Goal: Transaction & Acquisition: Book appointment/travel/reservation

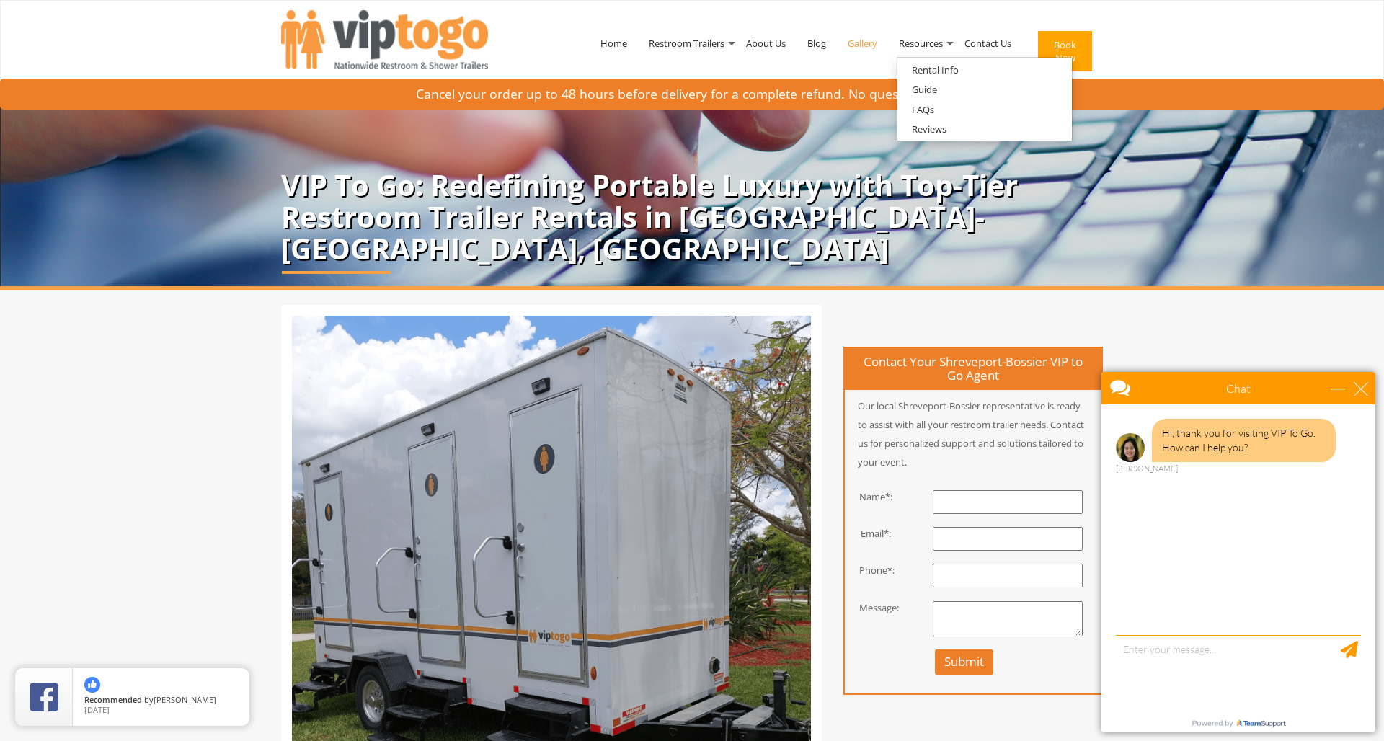
click at [859, 41] on link "Gallery" at bounding box center [862, 43] width 51 height 75
click at [946, 73] on link "Rental Info" at bounding box center [936, 70] width 76 height 18
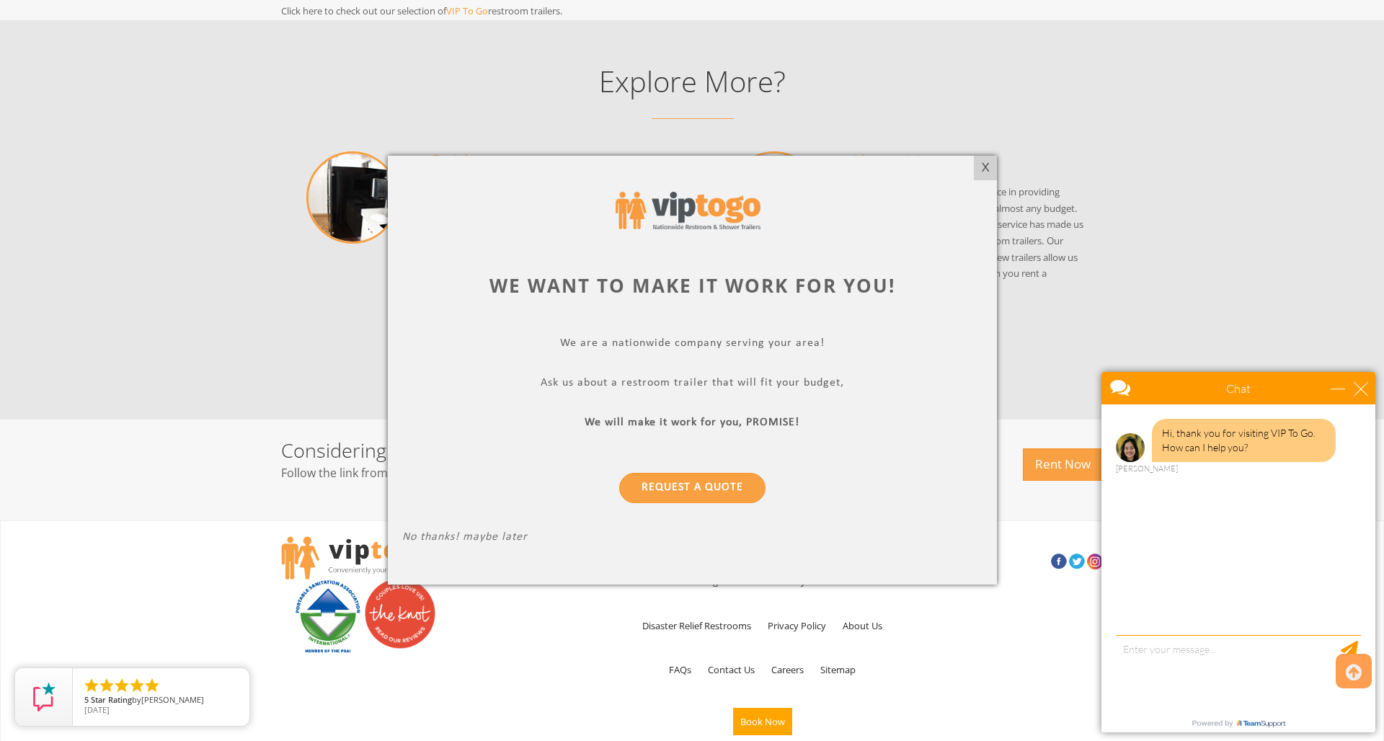
scroll to position [1368, 0]
click at [681, 489] on link "Request a Quote" at bounding box center [692, 489] width 146 height 30
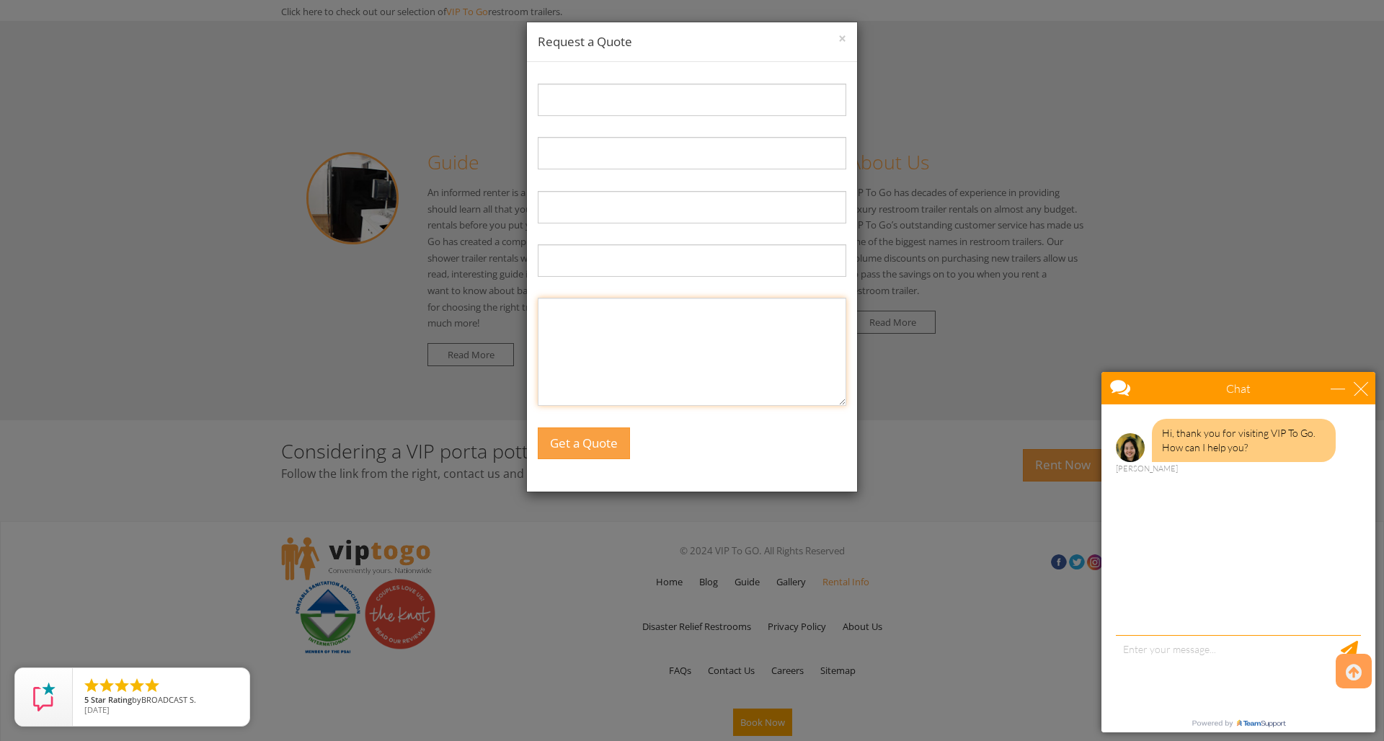
click at [608, 319] on textarea "Message:" at bounding box center [692, 352] width 309 height 108
click at [844, 37] on button "×" at bounding box center [842, 39] width 8 height 14
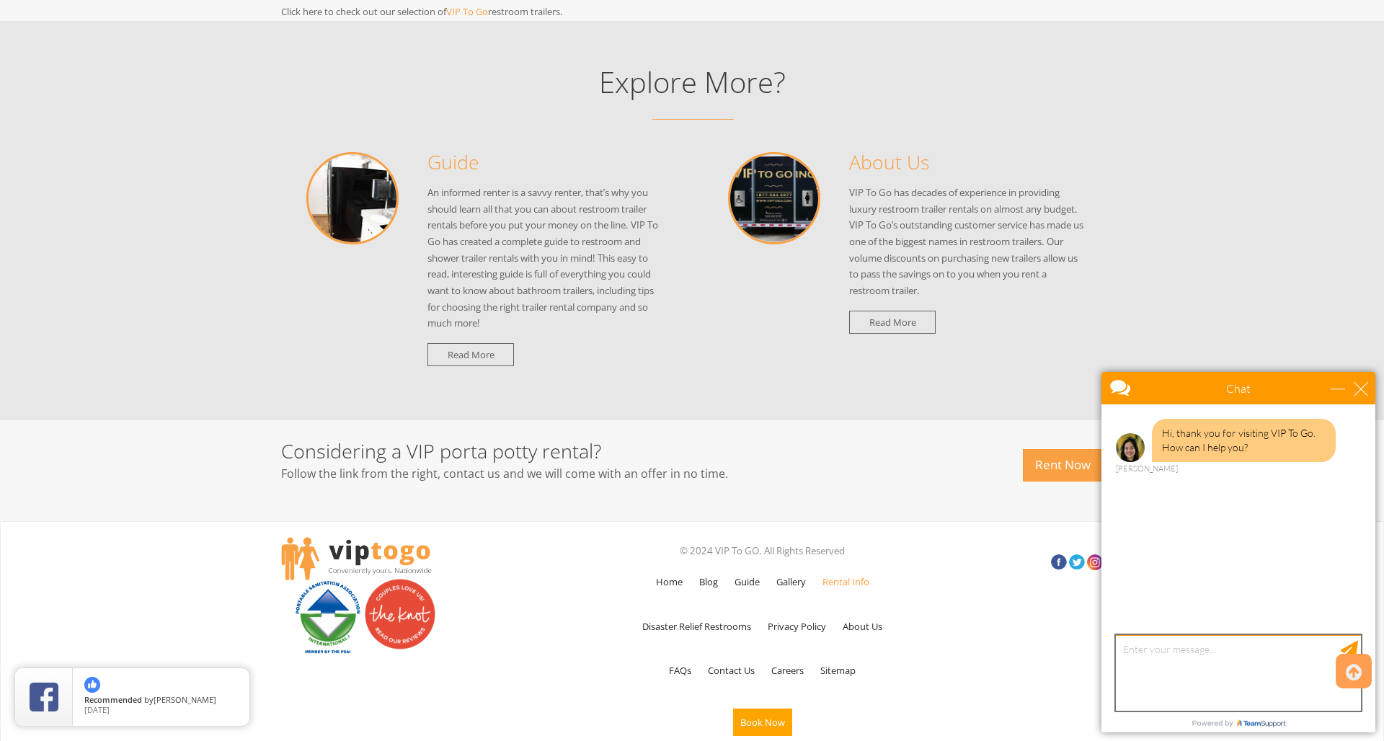
click at [1149, 650] on textarea "type your message" at bounding box center [1238, 673] width 245 height 76
type textarea "Just checking you out.. looking for a restroom trailer for our Fall Festival ev…"
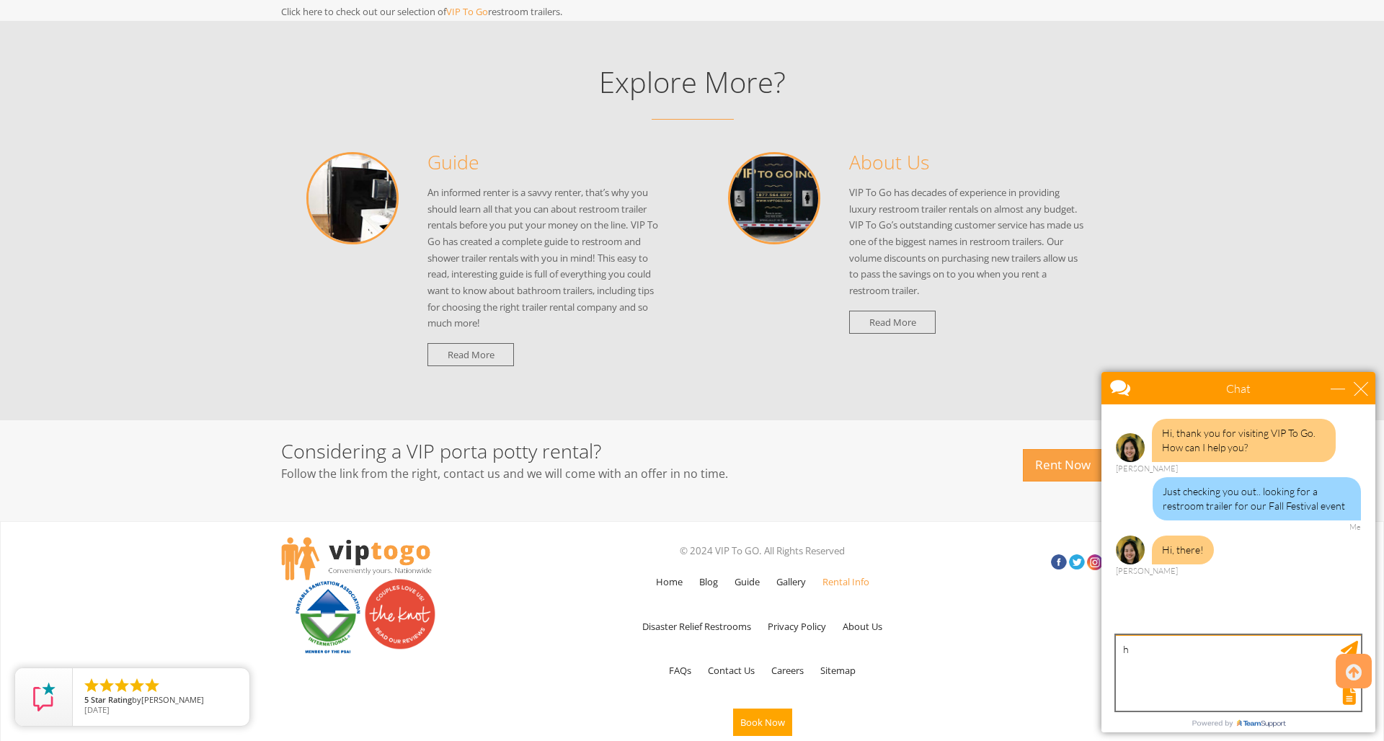
type textarea "hi"
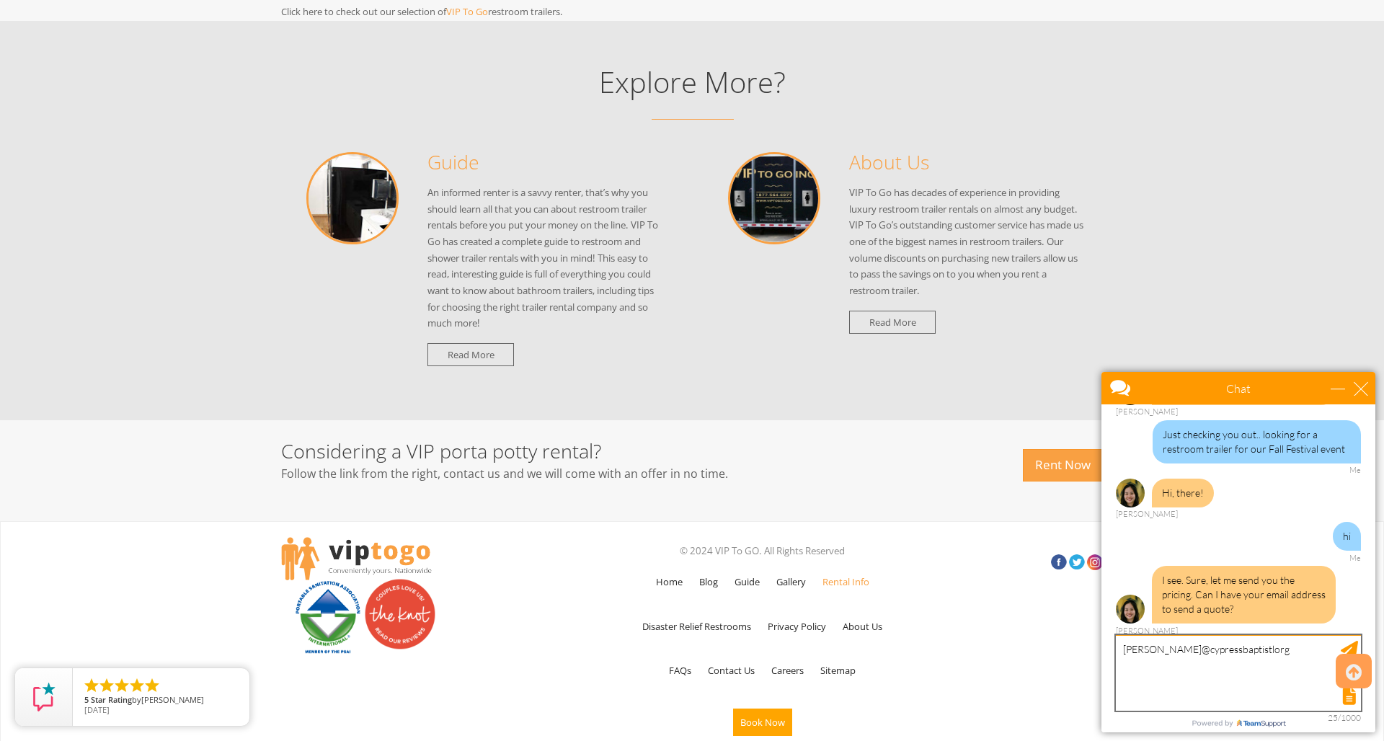
scroll to position [1369, 1]
drag, startPoint x: 1217, startPoint y: 650, endPoint x: 1237, endPoint y: 656, distance: 21.2
click at [1221, 651] on textarea "holly@cypressbaptistlorg" at bounding box center [1238, 673] width 245 height 76
type textarea "[PERSON_NAME][EMAIL_ADDRESS][DOMAIN_NAME]"
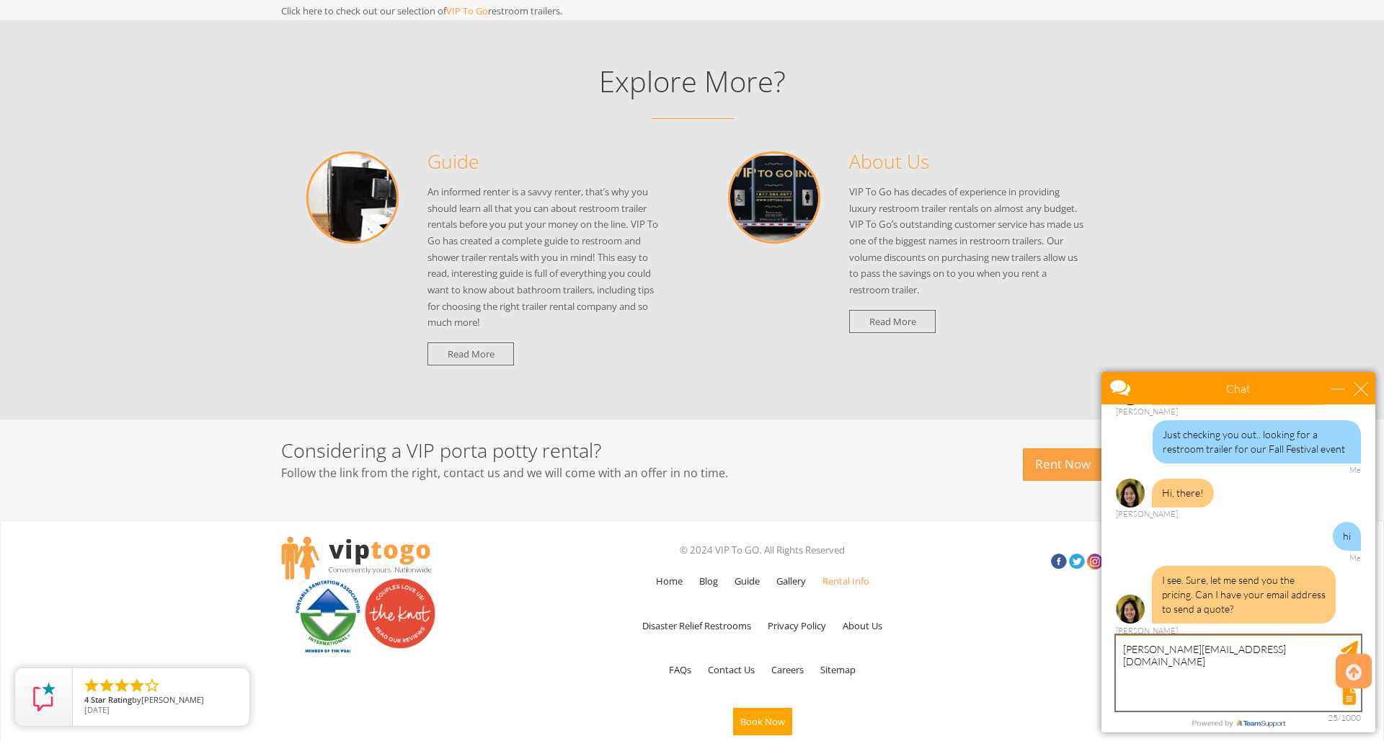
click at [1254, 658] on textarea "[PERSON_NAME][EMAIL_ADDRESS][DOMAIN_NAME]" at bounding box center [1238, 673] width 245 height 76
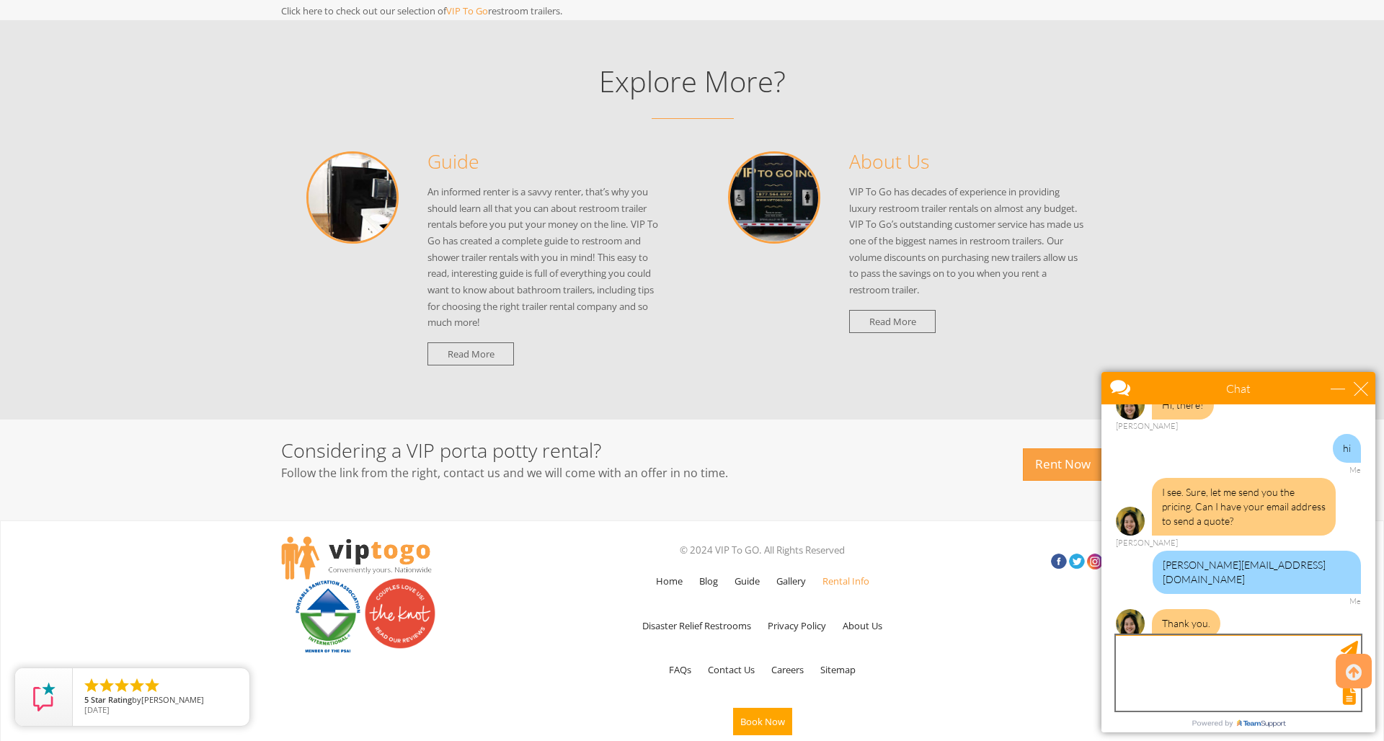
scroll to position [206, 0]
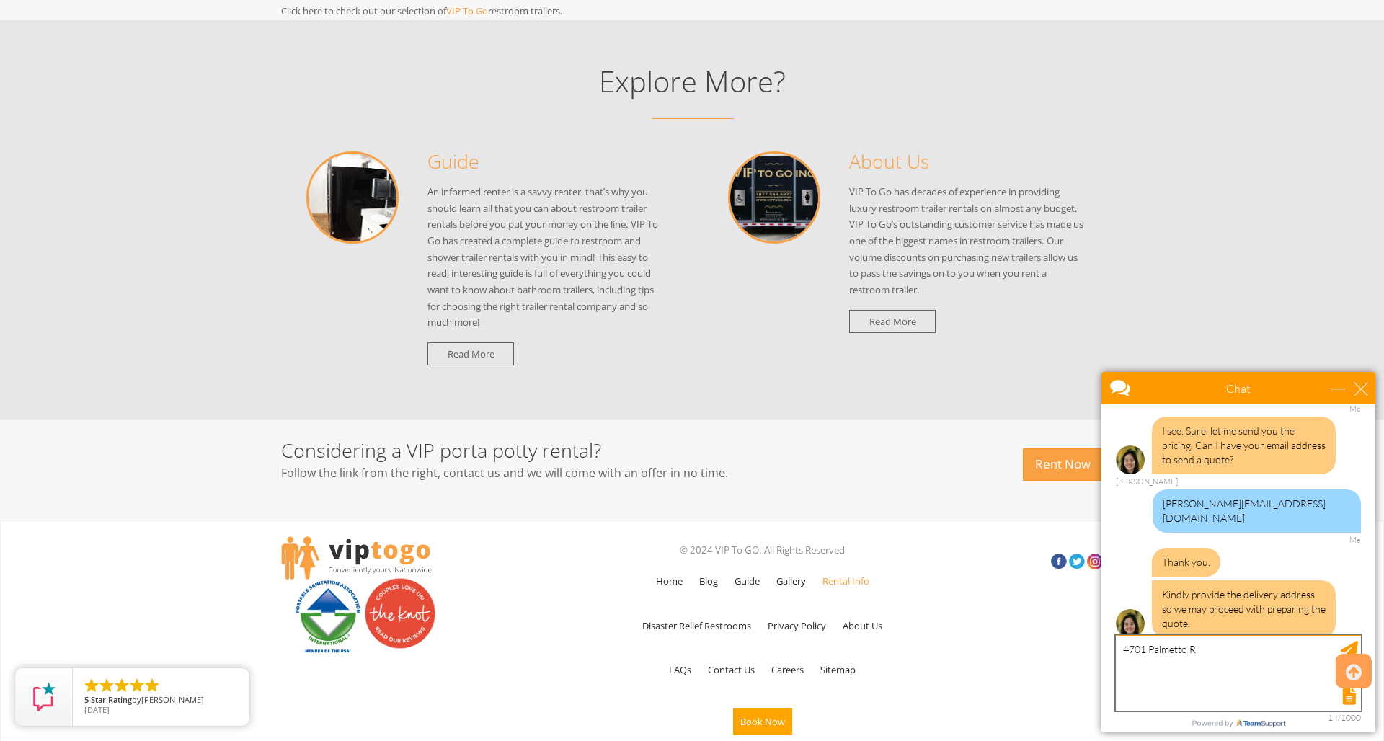
type textarea "4701 Palmetto Rd"
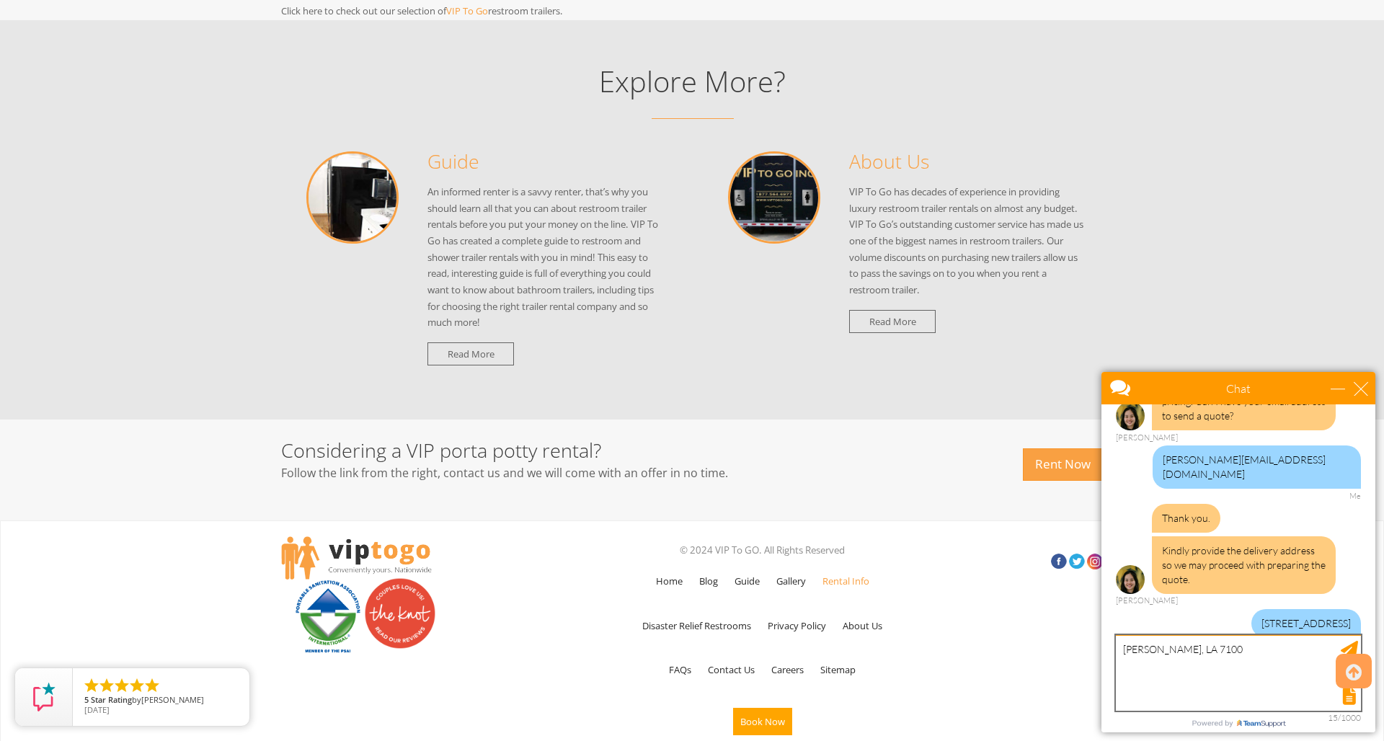
type textarea "Benton, LA 71006"
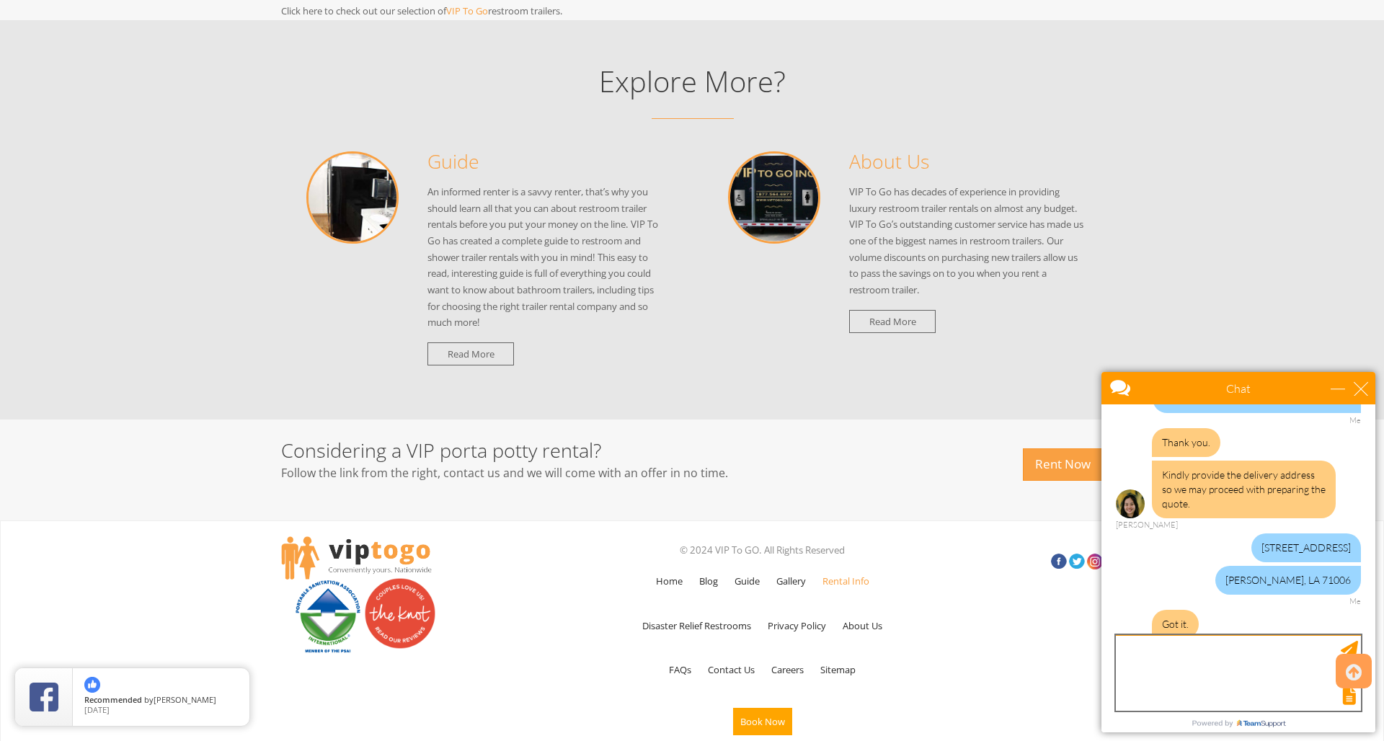
scroll to position [373, 0]
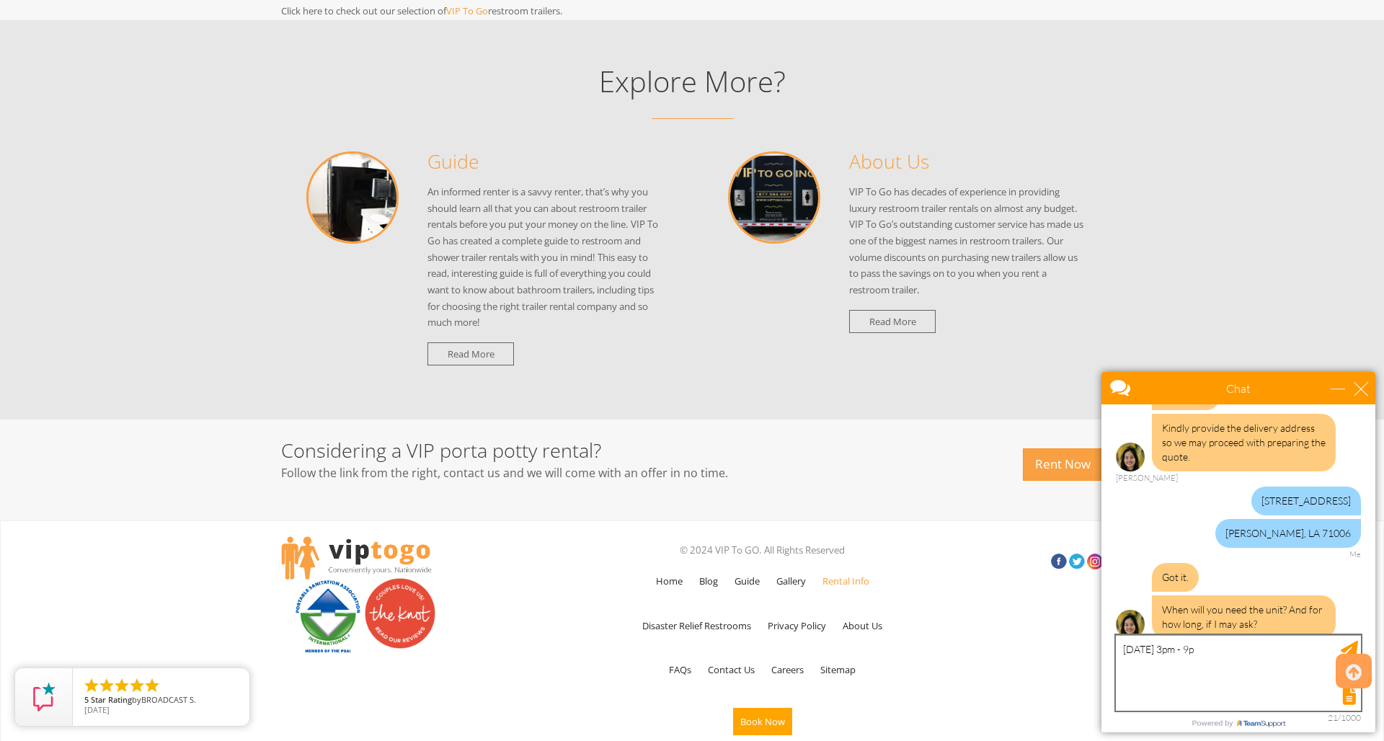
type textarea "Sunday Oct 26 3pm - 9pm"
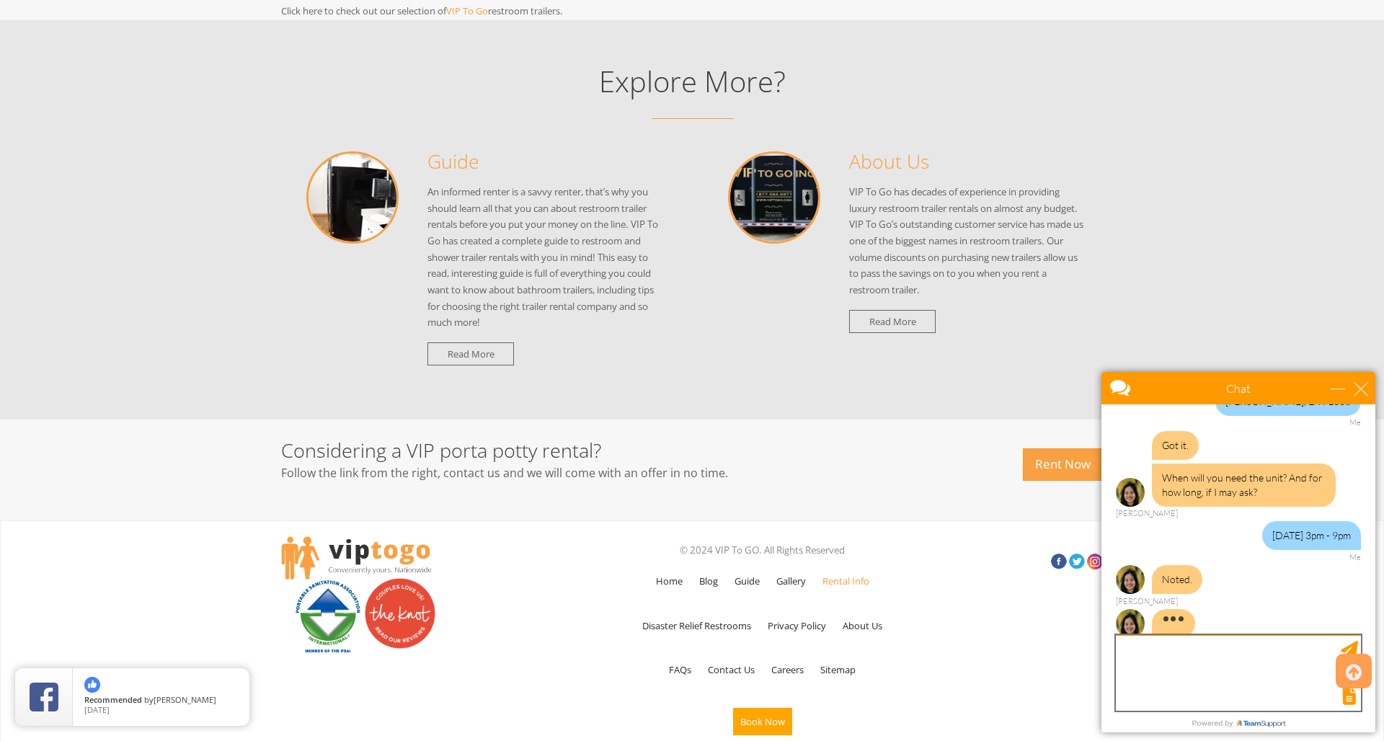
scroll to position [508, 0]
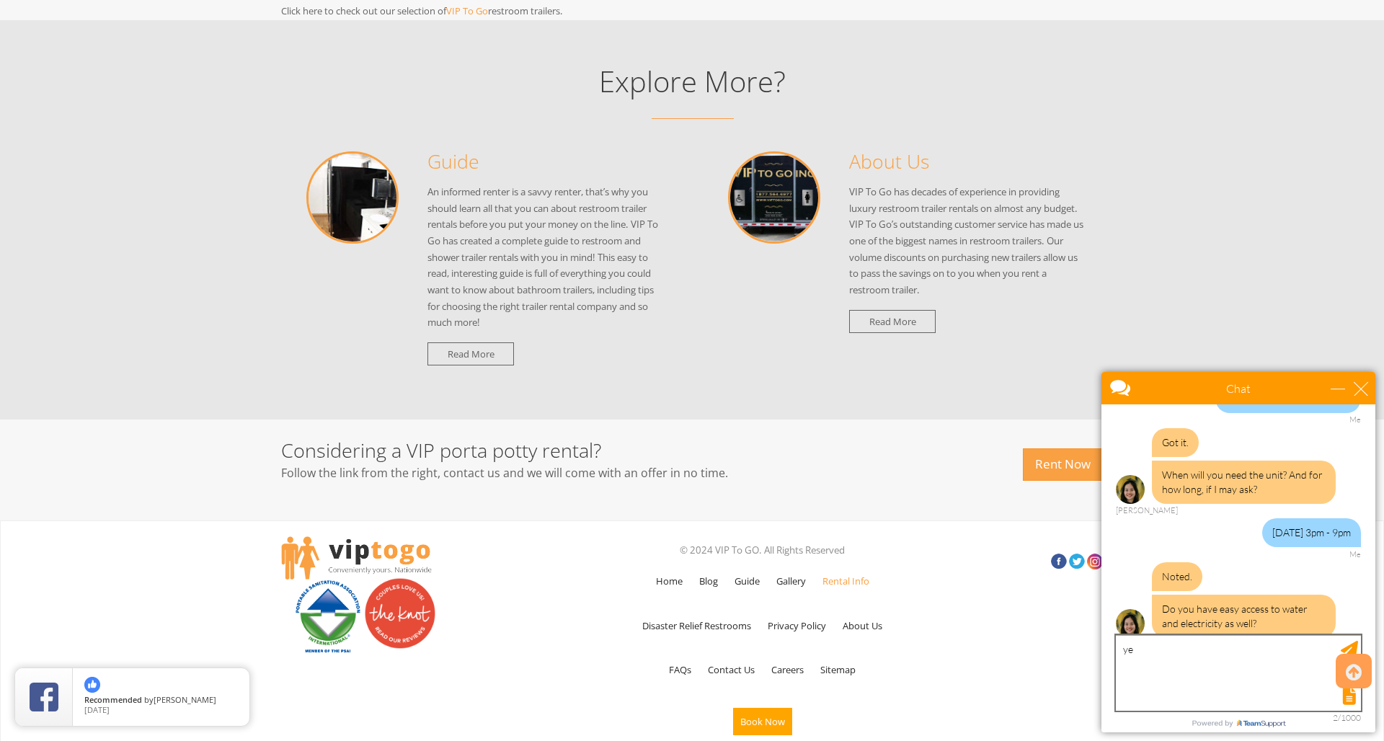
type textarea "yes"
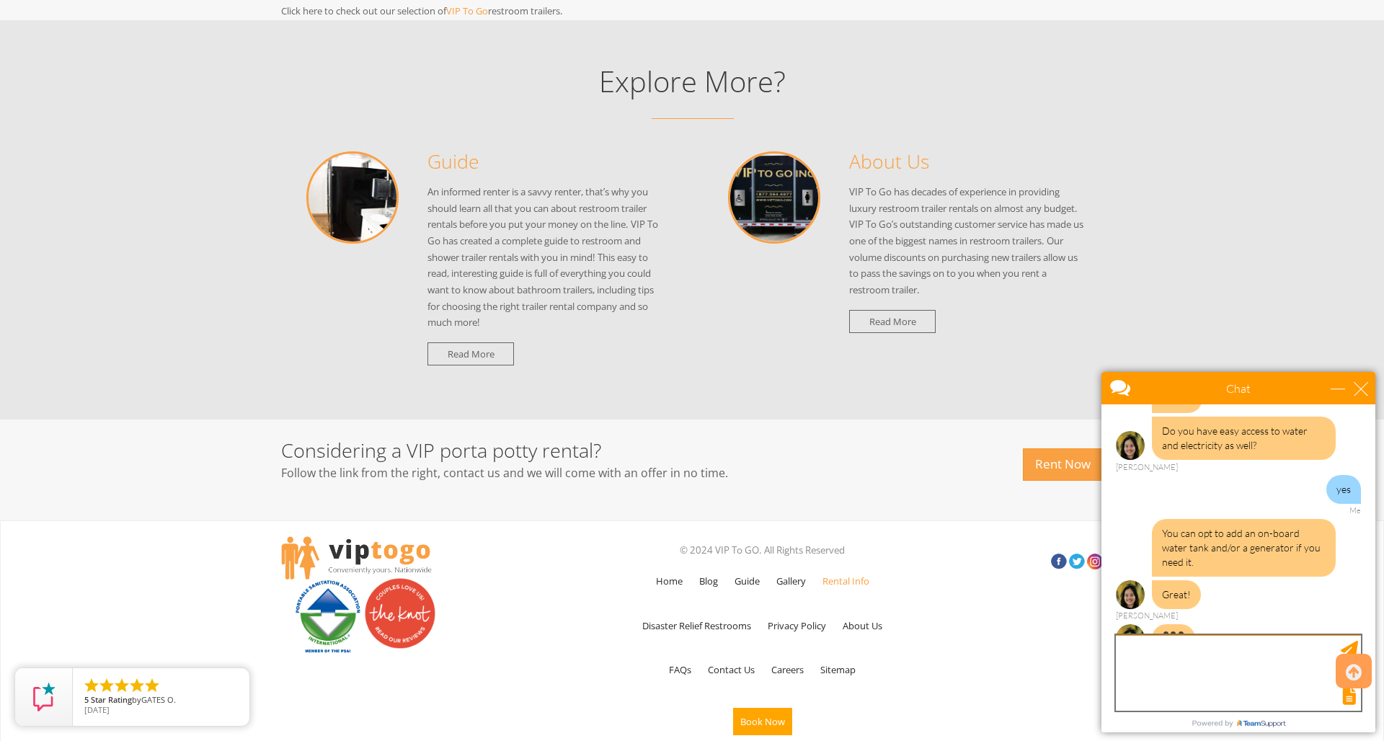
scroll to position [689, 0]
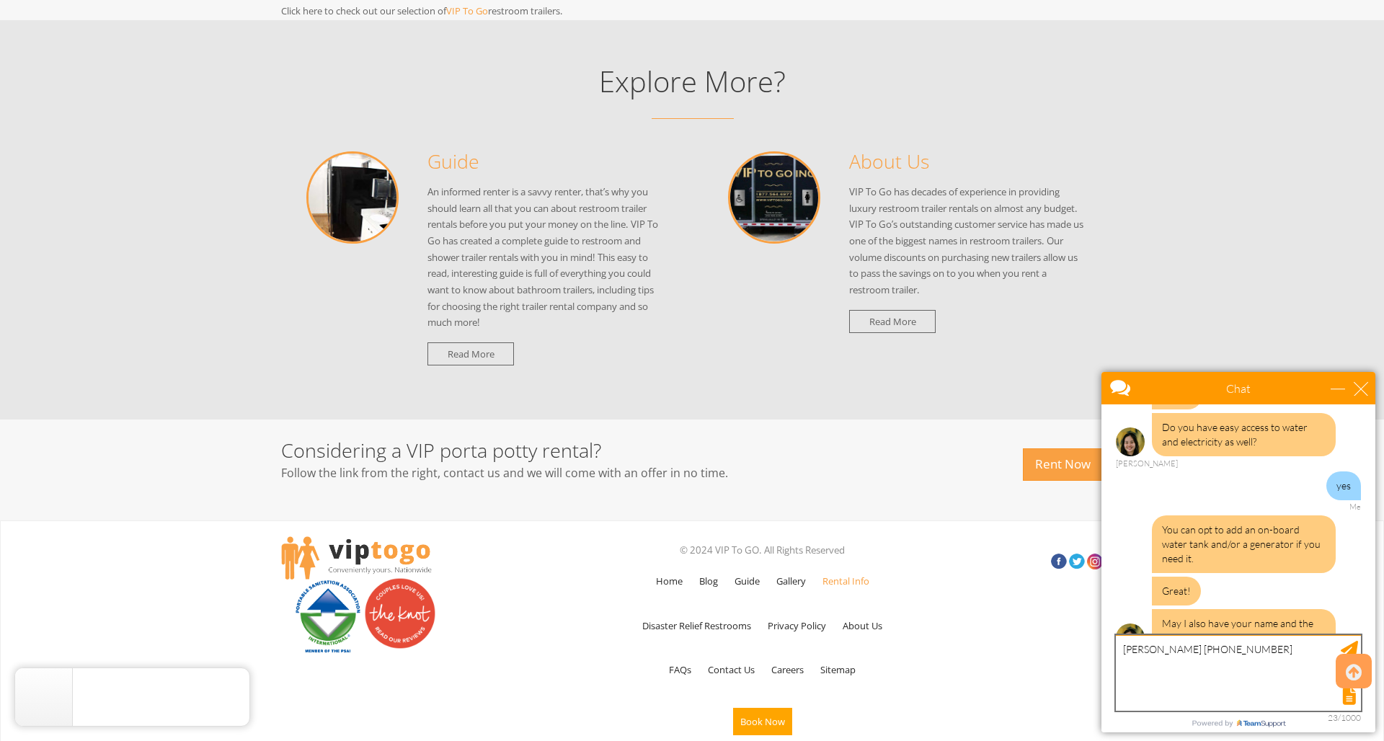
type textarea "Holly Miguez 318-965-2296"
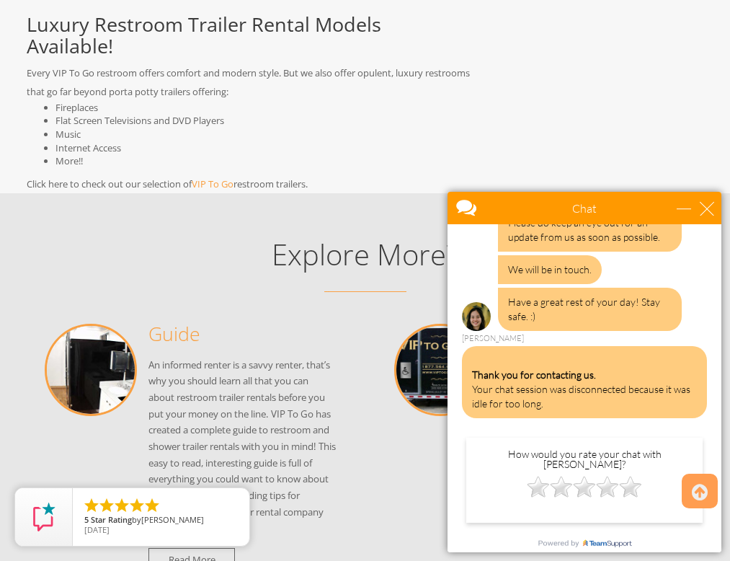
scroll to position [1133, 0]
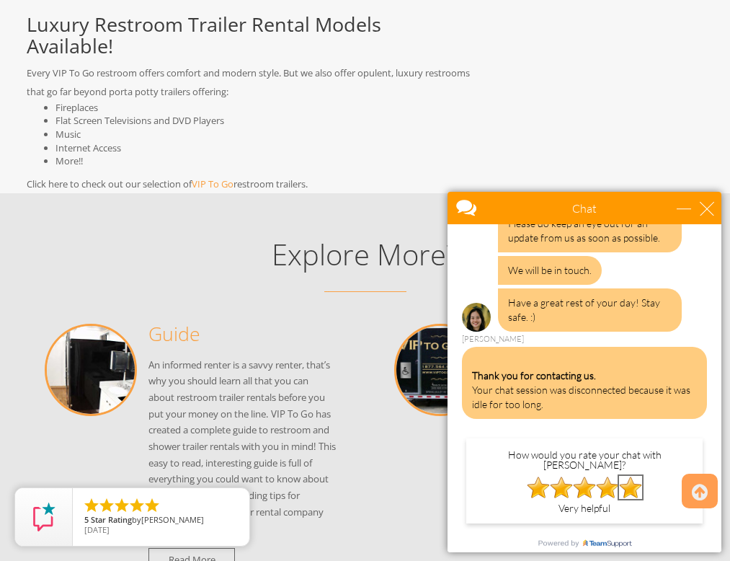
click at [629, 476] on img at bounding box center [630, 487] width 23 height 23
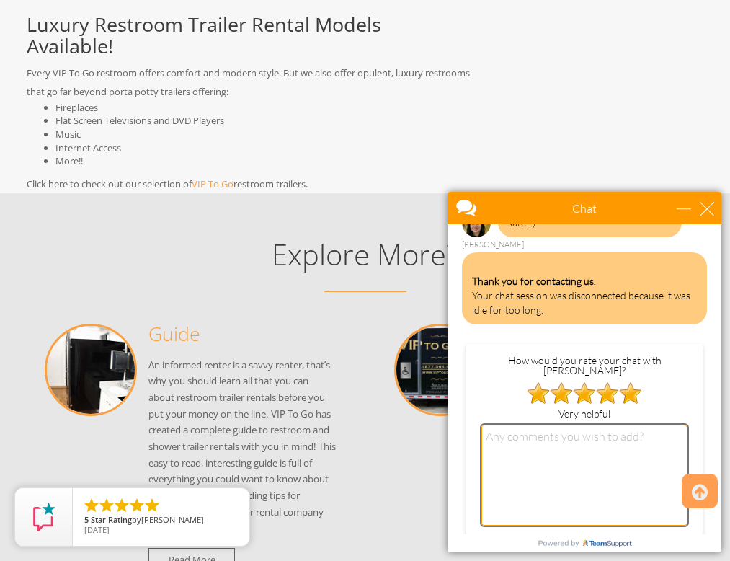
click at [622, 425] on textarea at bounding box center [585, 475] width 206 height 101
type textarea "thanks"
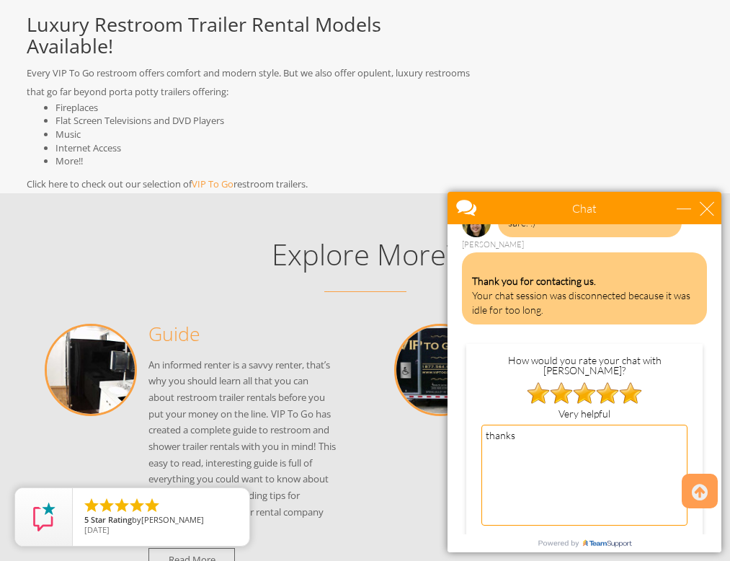
click at [675, 539] on input "SUBMIT" at bounding box center [665, 551] width 45 height 25
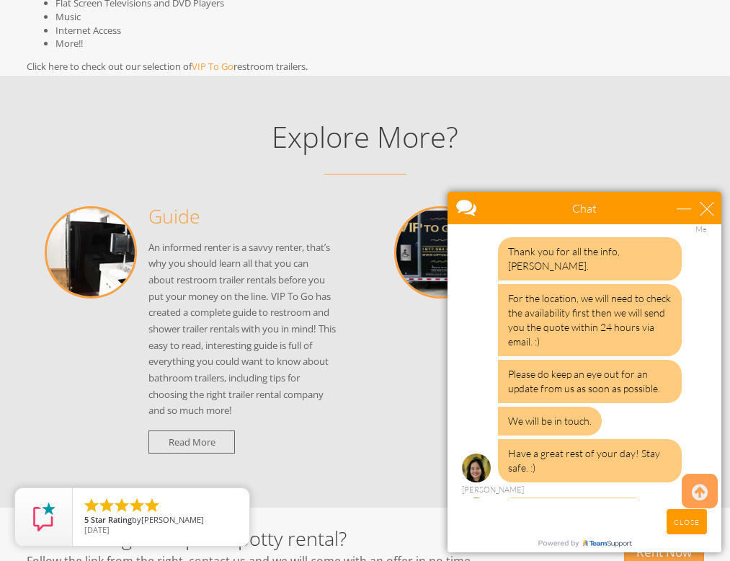
scroll to position [1458, 0]
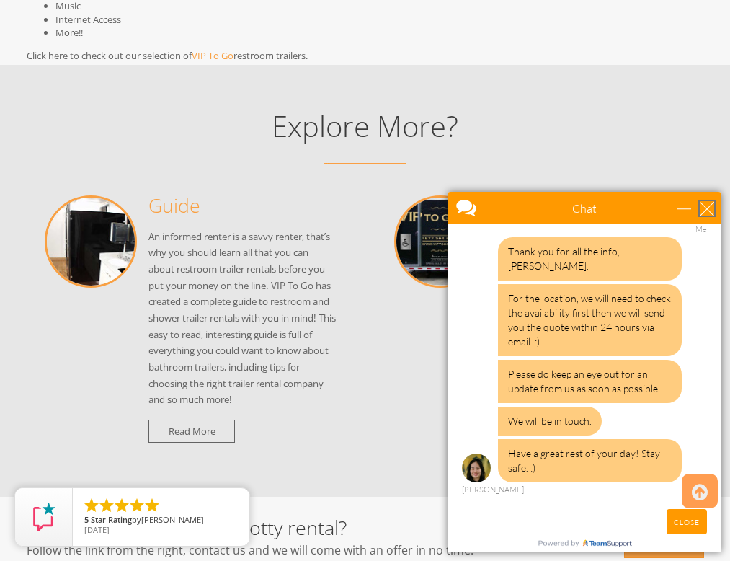
click at [708, 211] on div "close" at bounding box center [707, 208] width 14 height 14
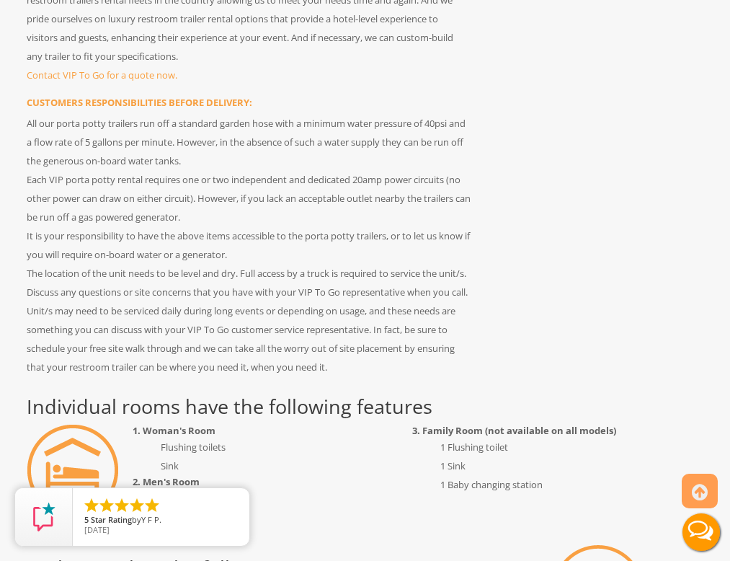
scroll to position [613, 0]
